Goal: Find specific page/section

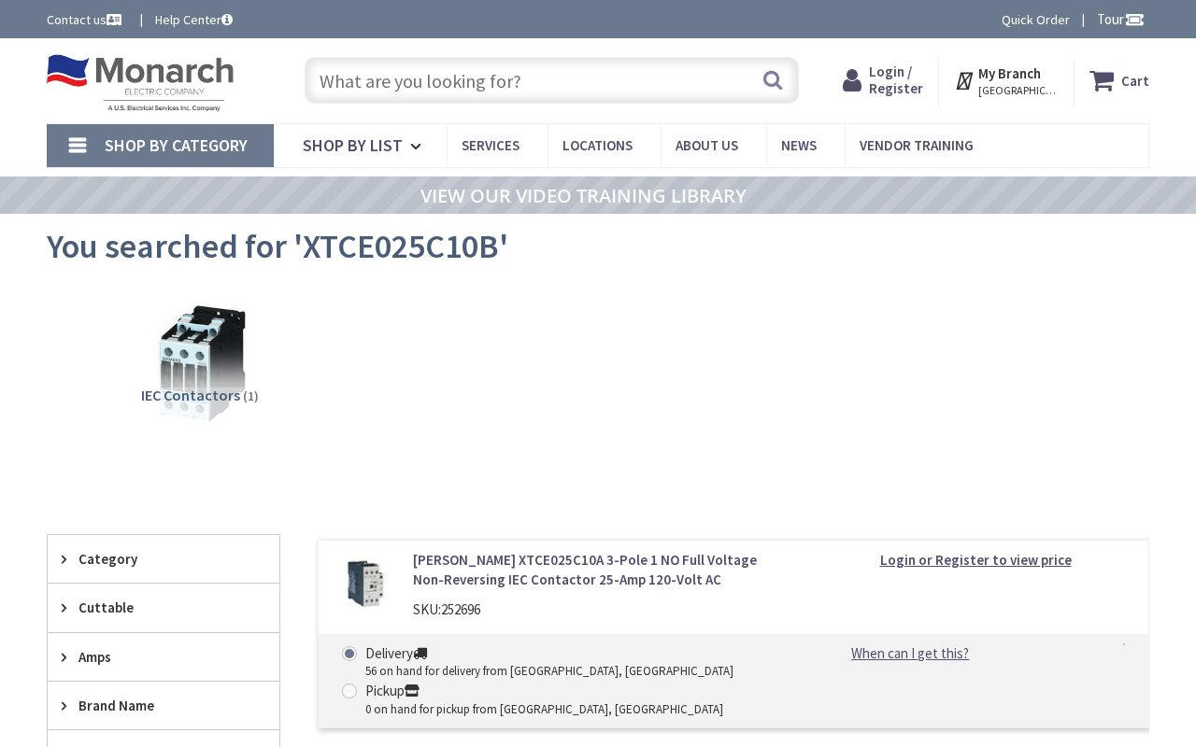
type input "NW [STREET_ADDRESS]"
